Goal: Obtain resource: Download file/media

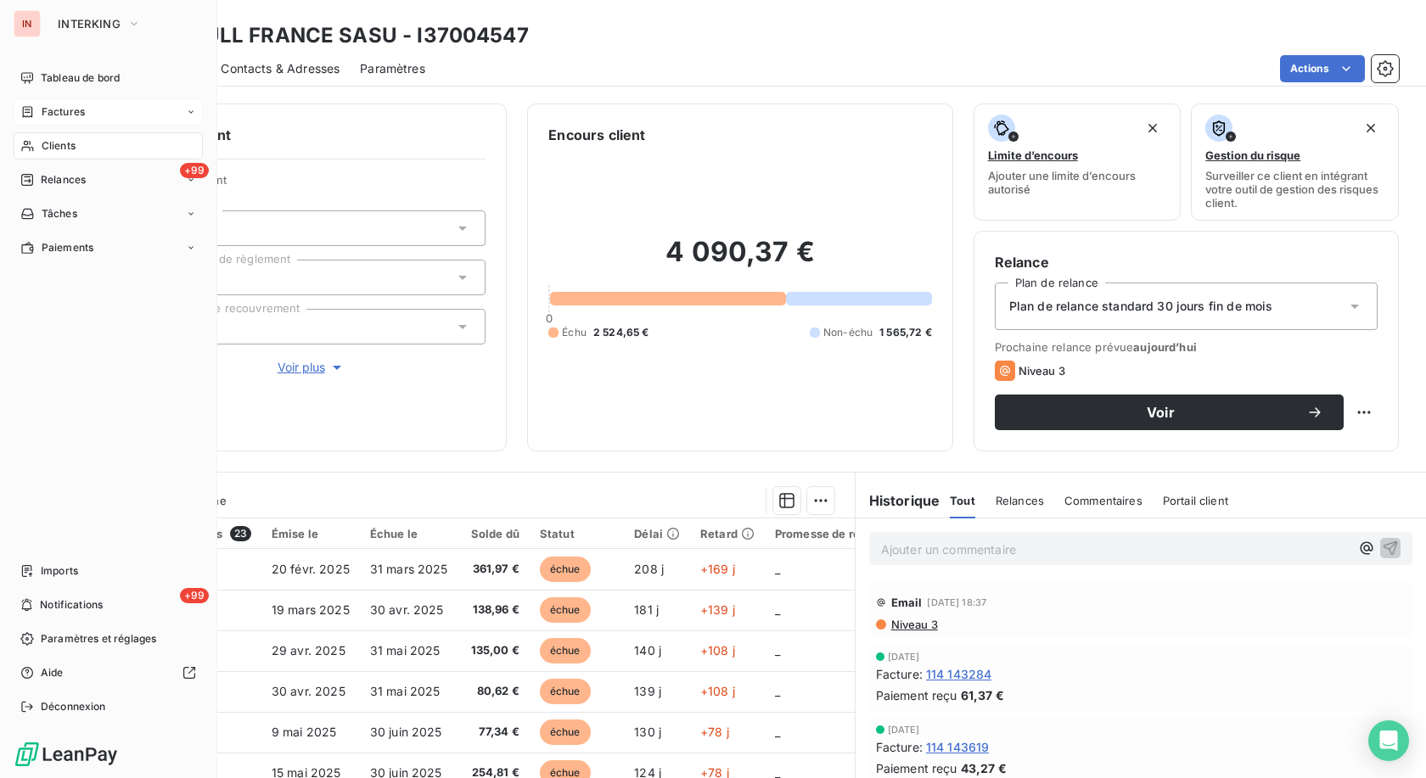
click at [35, 121] on div "Factures" at bounding box center [108, 111] width 189 height 27
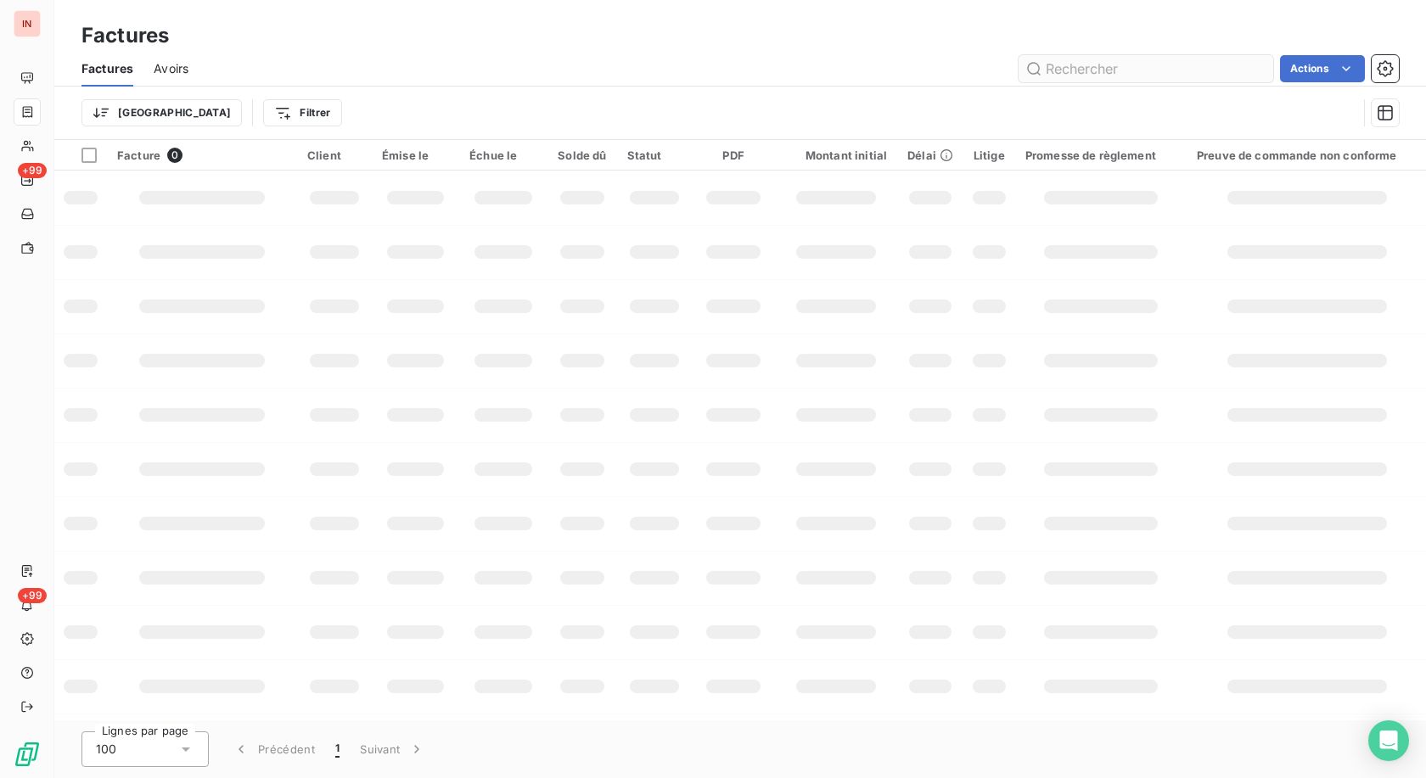
click at [1149, 70] on input "text" at bounding box center [1146, 68] width 255 height 27
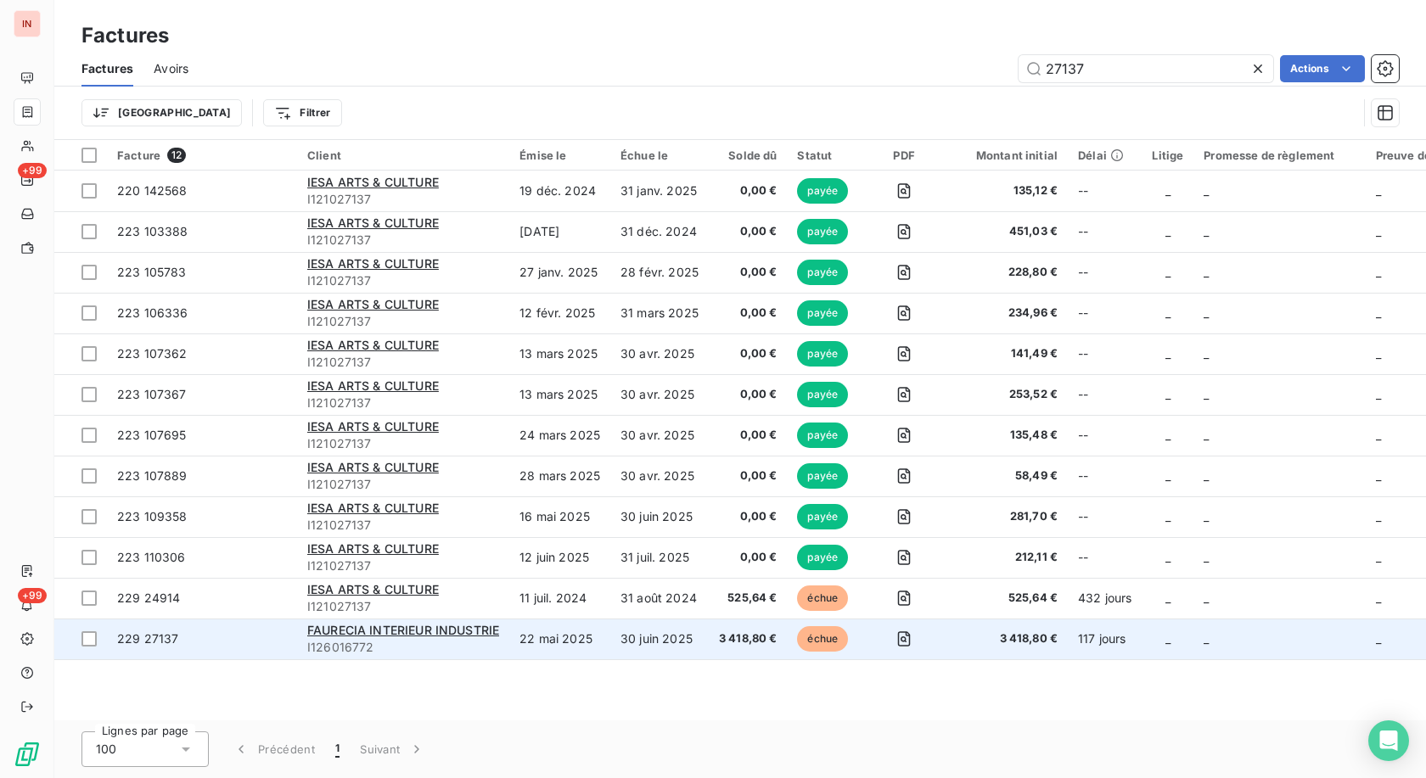
type input "27137"
click at [707, 640] on td "30 juin 2025" at bounding box center [659, 639] width 98 height 41
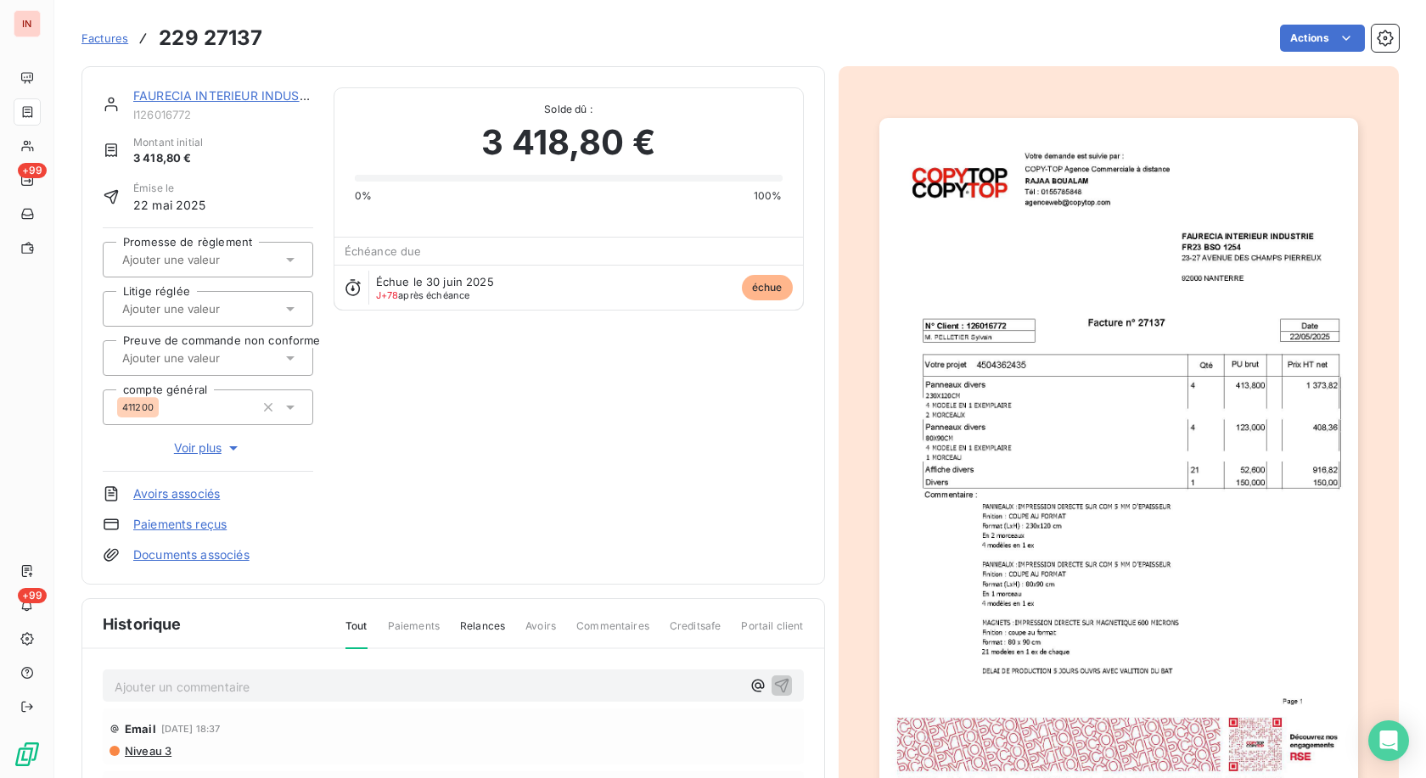
click at [236, 558] on link "Documents associés" at bounding box center [191, 555] width 116 height 17
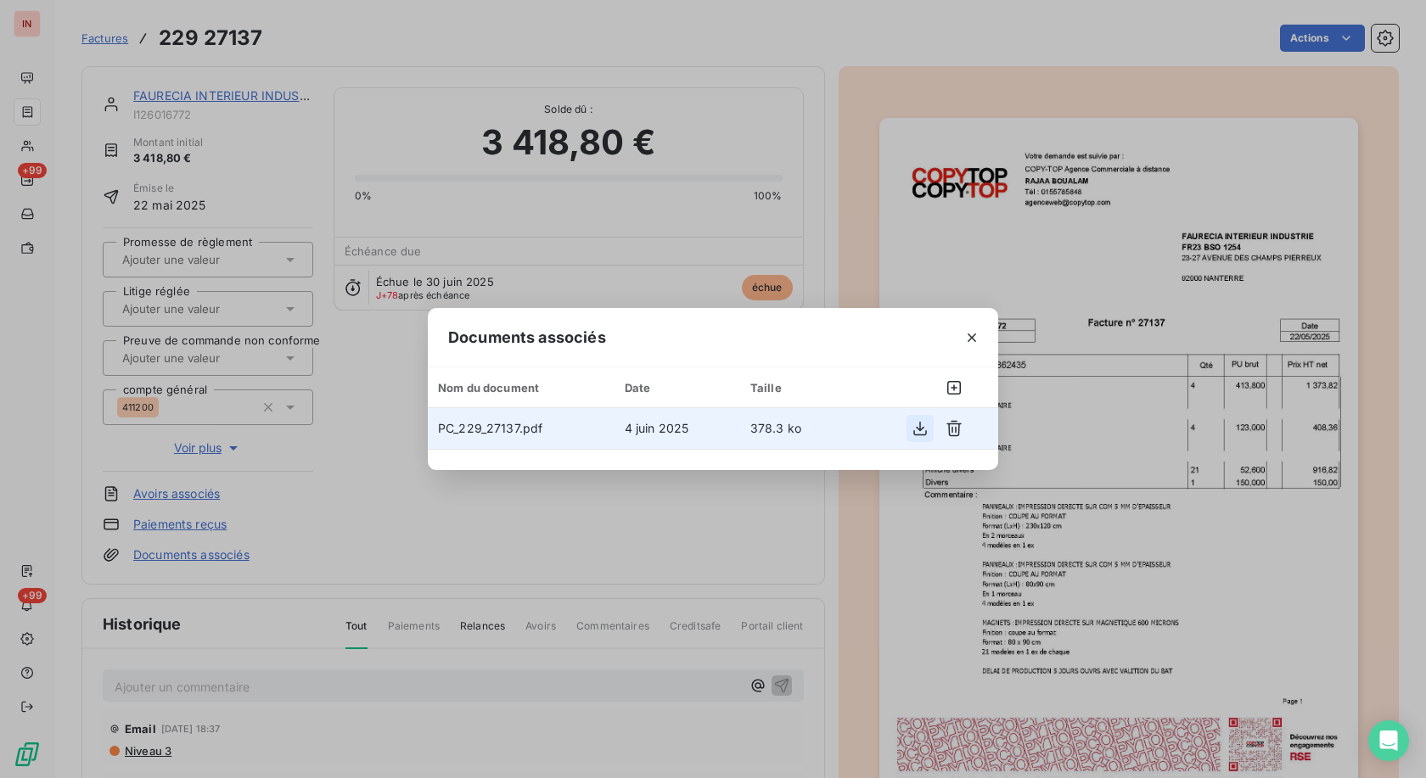
click at [918, 430] on icon "button" at bounding box center [920, 428] width 17 height 17
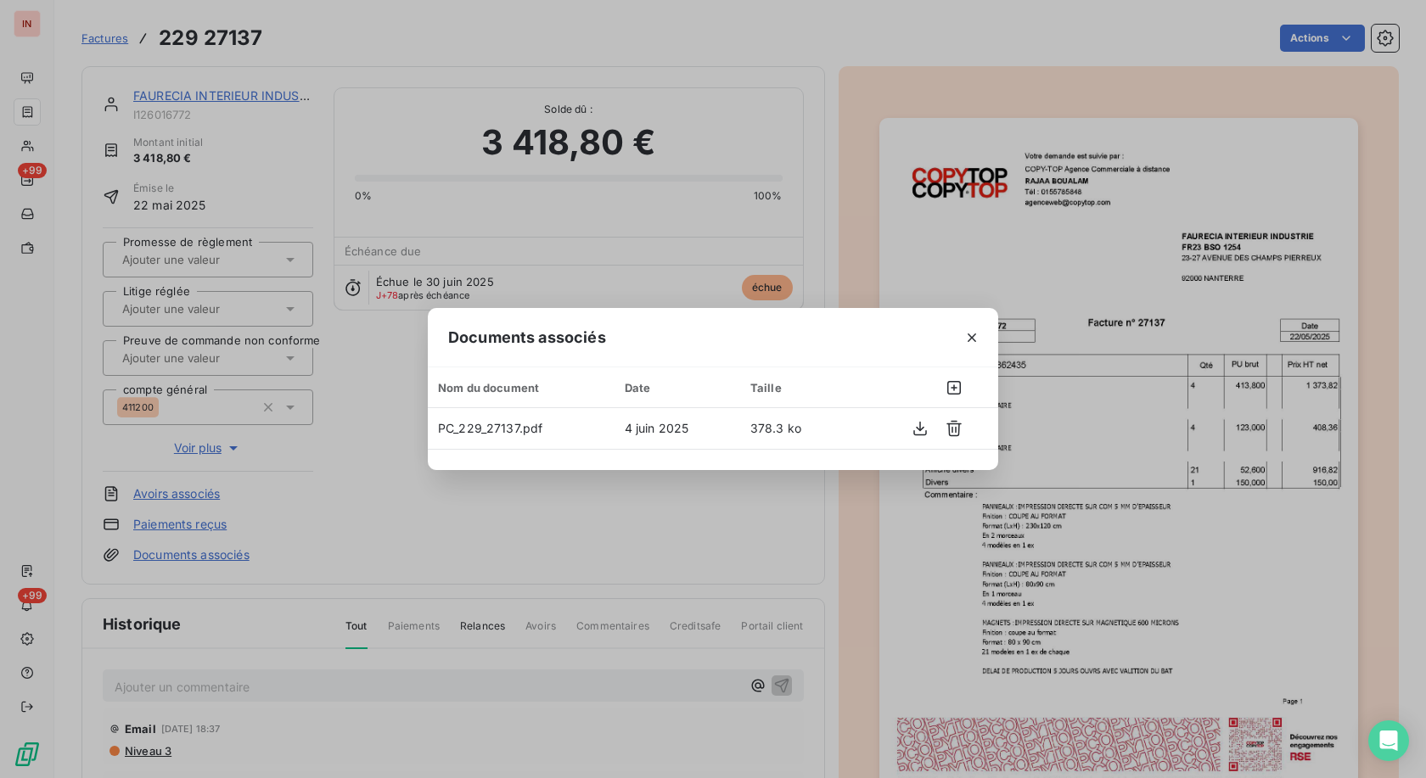
drag, startPoint x: 367, startPoint y: 217, endPoint x: 375, endPoint y: 221, distance: 9.1
click at [368, 217] on div "Documents associés Nom du document Date Taille PC_229_27137.pdf [DATE] 378.3 ko" at bounding box center [713, 389] width 1426 height 778
